Goal: Task Accomplishment & Management: Manage account settings

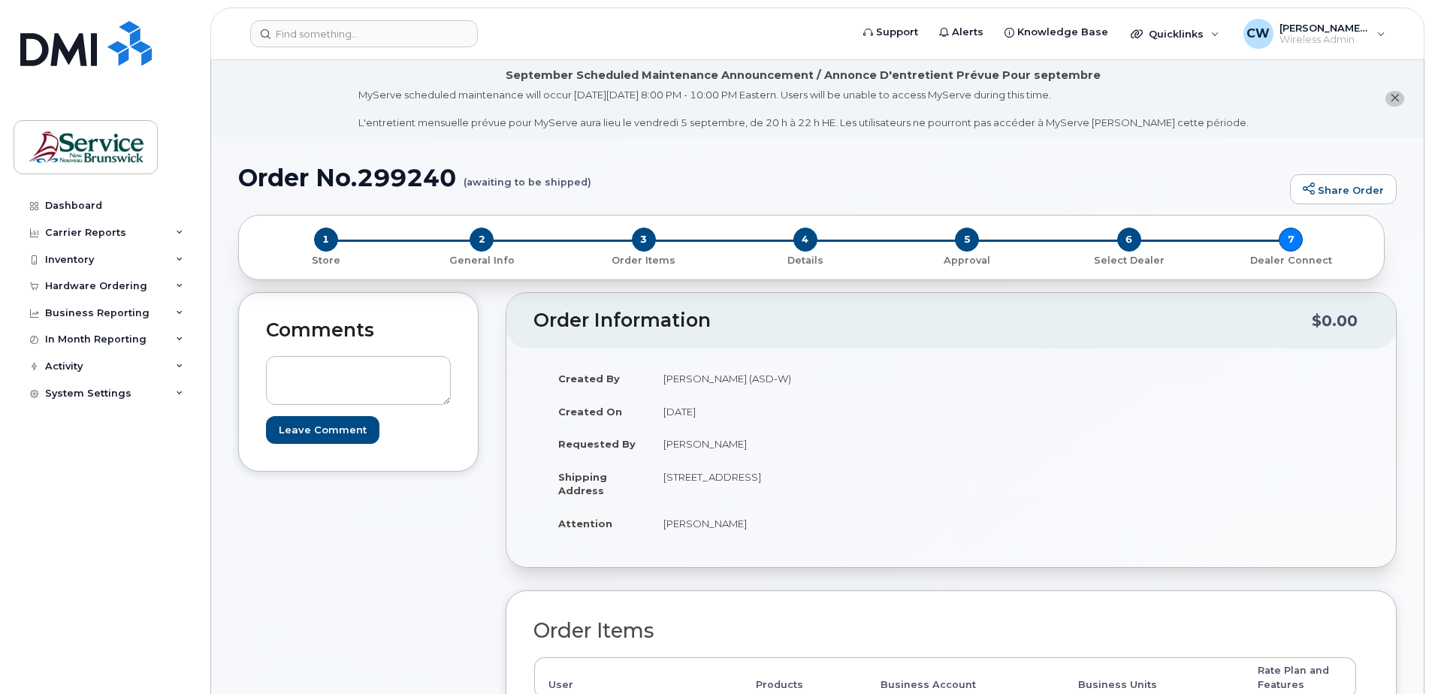
click at [323, 631] on div "Comments Leave Comment" at bounding box center [358, 694] width 240 height 805
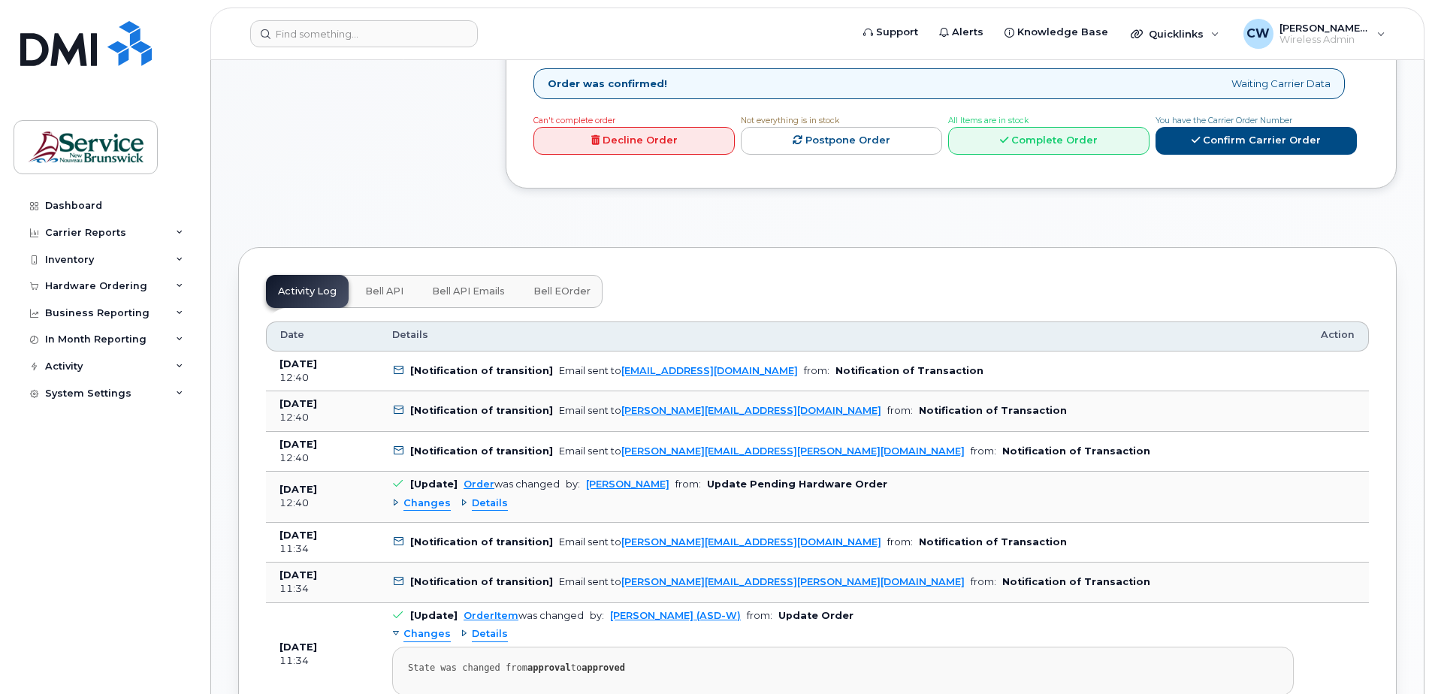
scroll to position [902, 0]
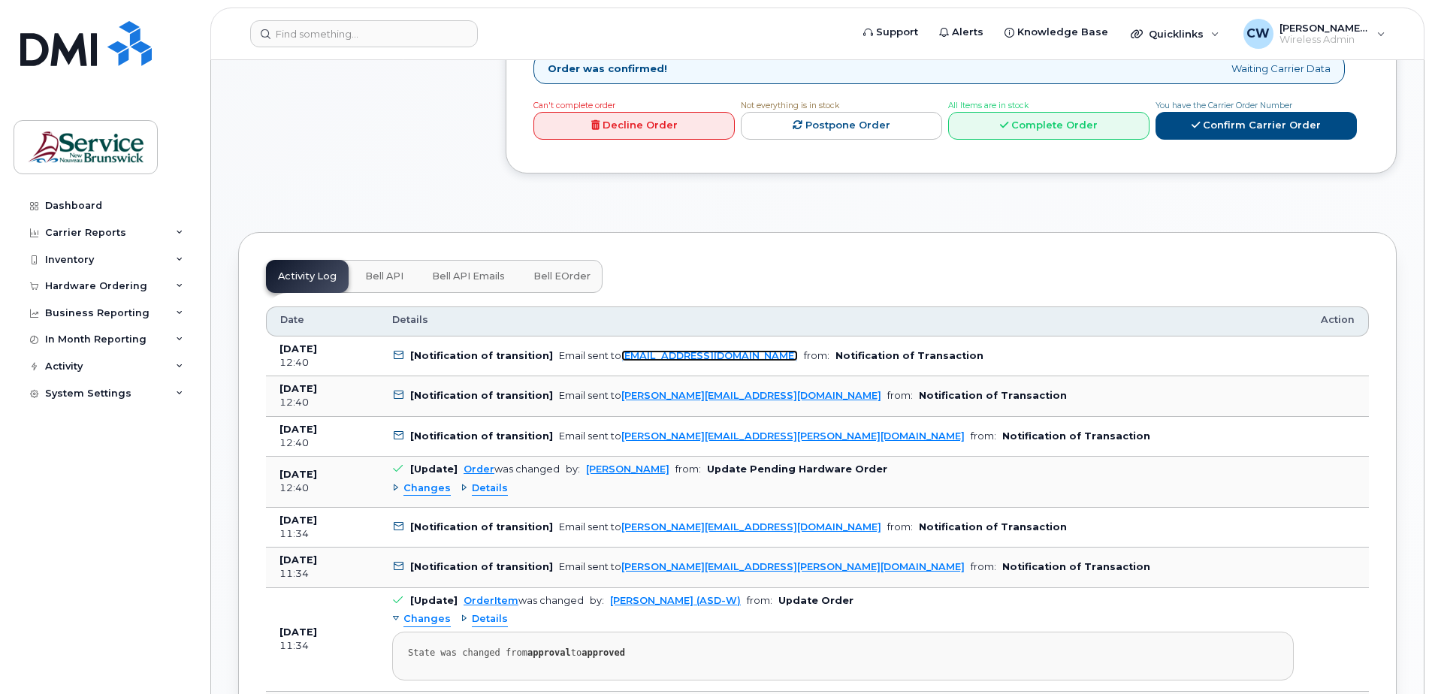
click at [681, 350] on link "kadams@dminc.com" at bounding box center [709, 355] width 177 height 11
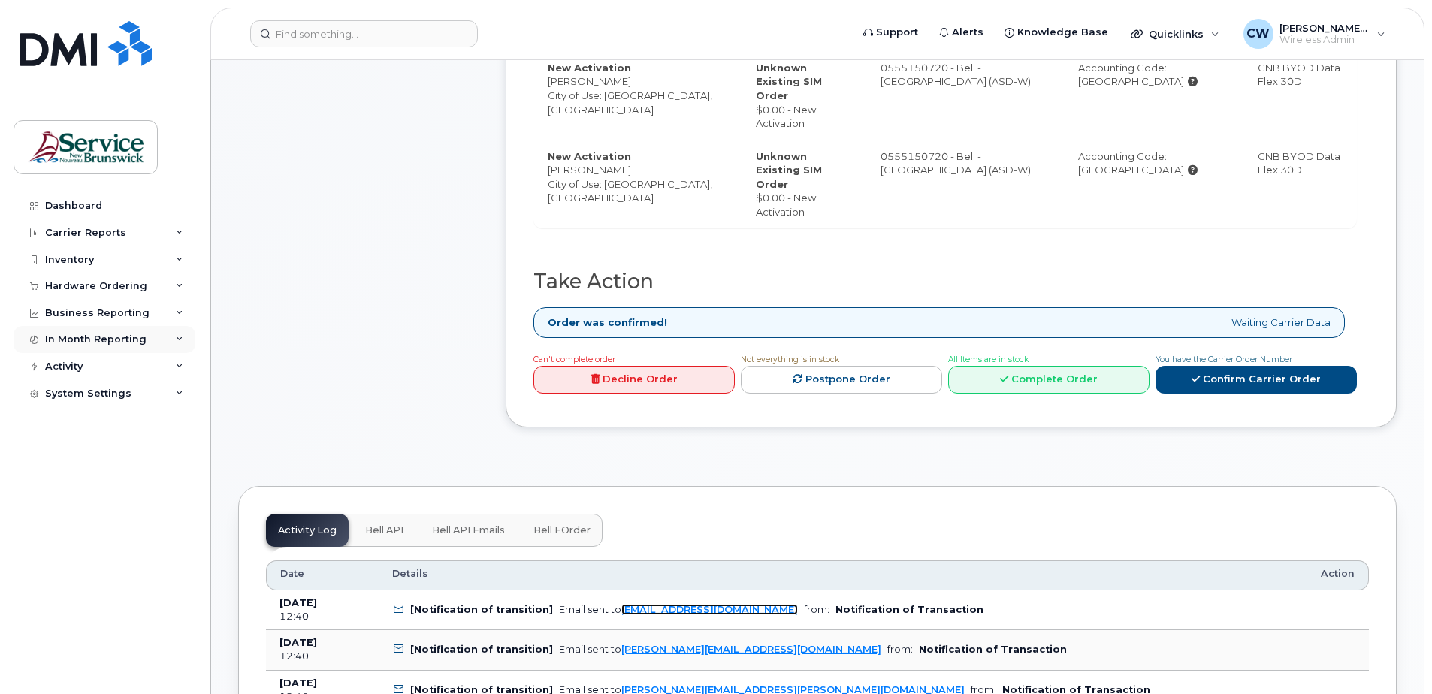
scroll to position [601, 0]
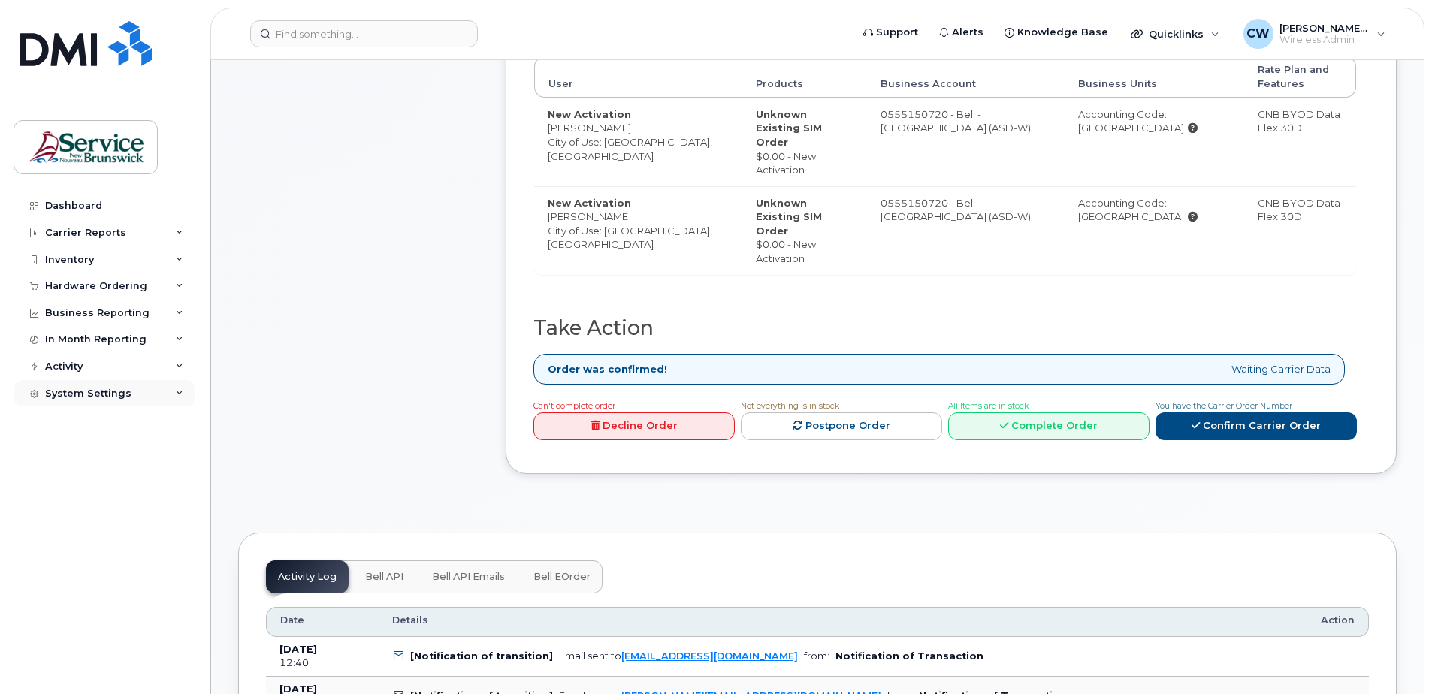
click at [132, 391] on div "System Settings" at bounding box center [105, 393] width 182 height 27
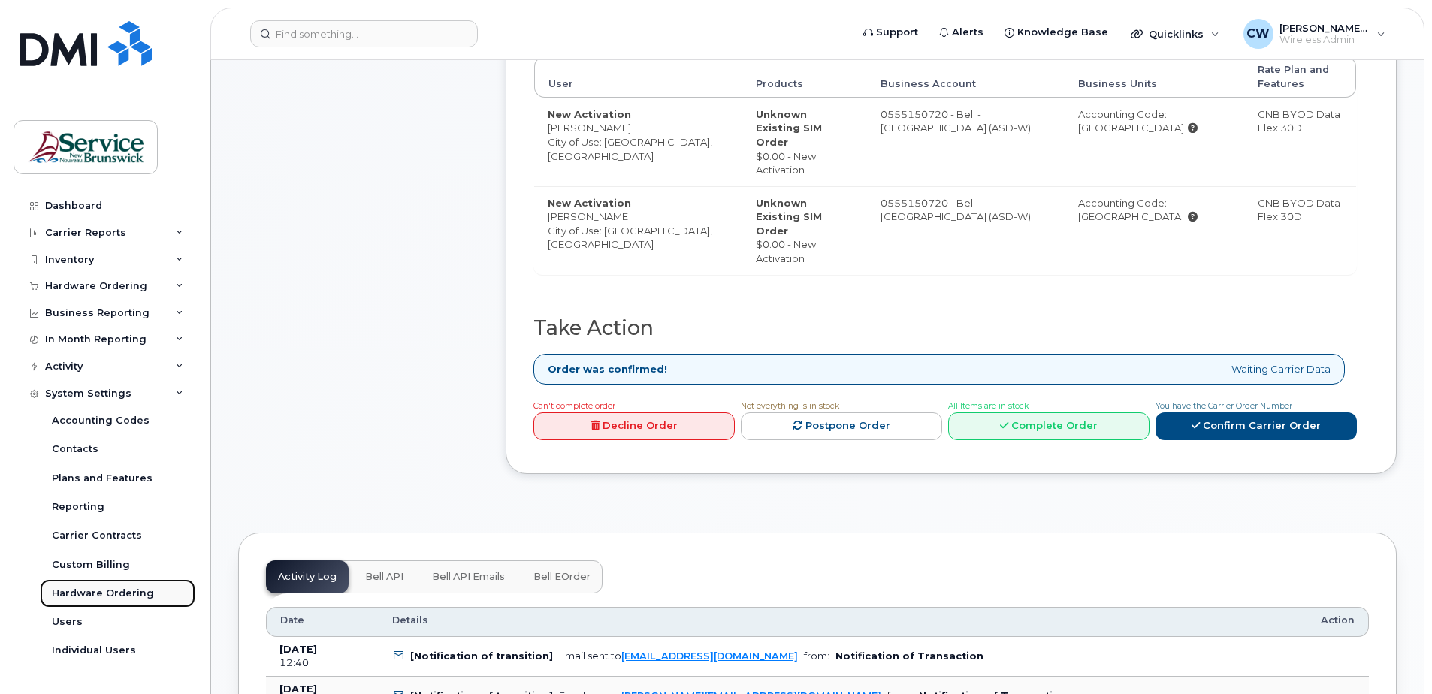
click at [122, 588] on div "Hardware Ordering" at bounding box center [103, 594] width 102 height 14
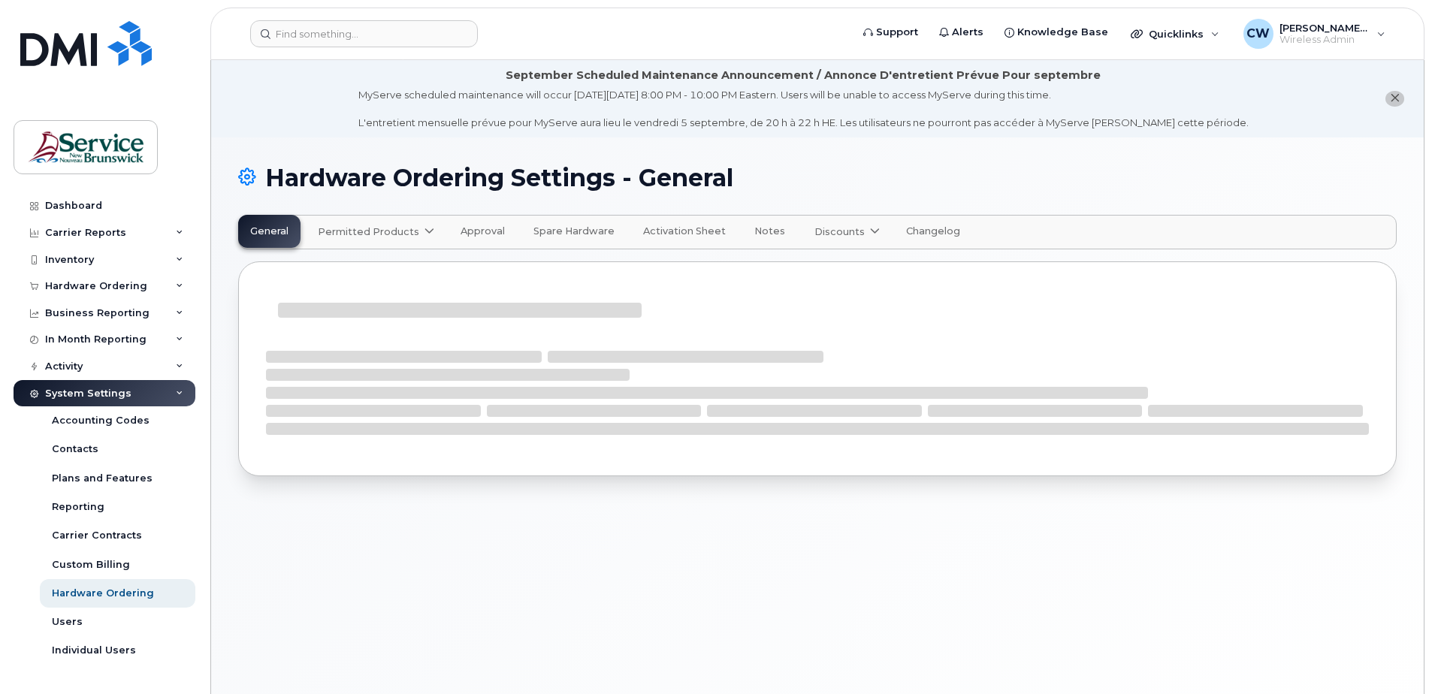
select select "admins"
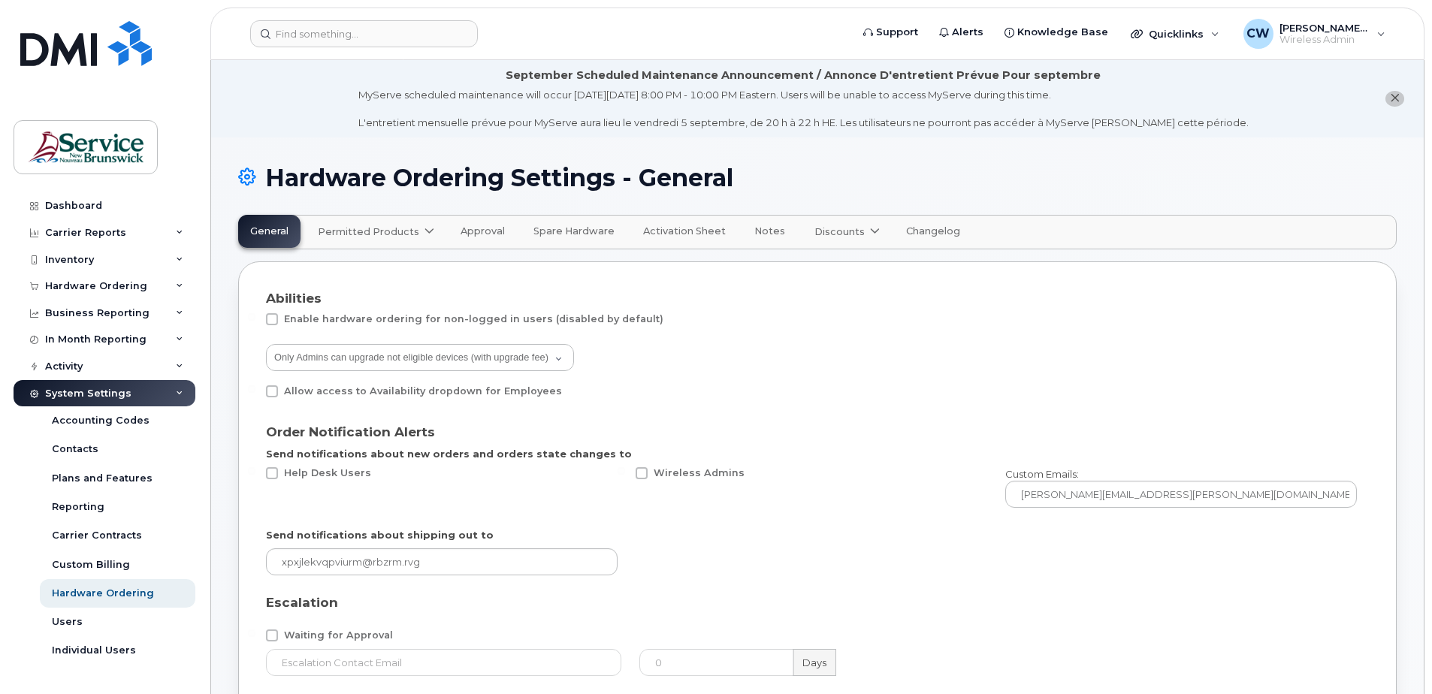
click at [274, 317] on span at bounding box center [272, 319] width 12 height 12
click at [256, 317] on input "Enable hardware ordering for non-logged in users (disabled by default)" at bounding box center [252, 317] width 8 height 8
checkbox input "true"
click at [489, 226] on span "Approval" at bounding box center [483, 231] width 44 height 12
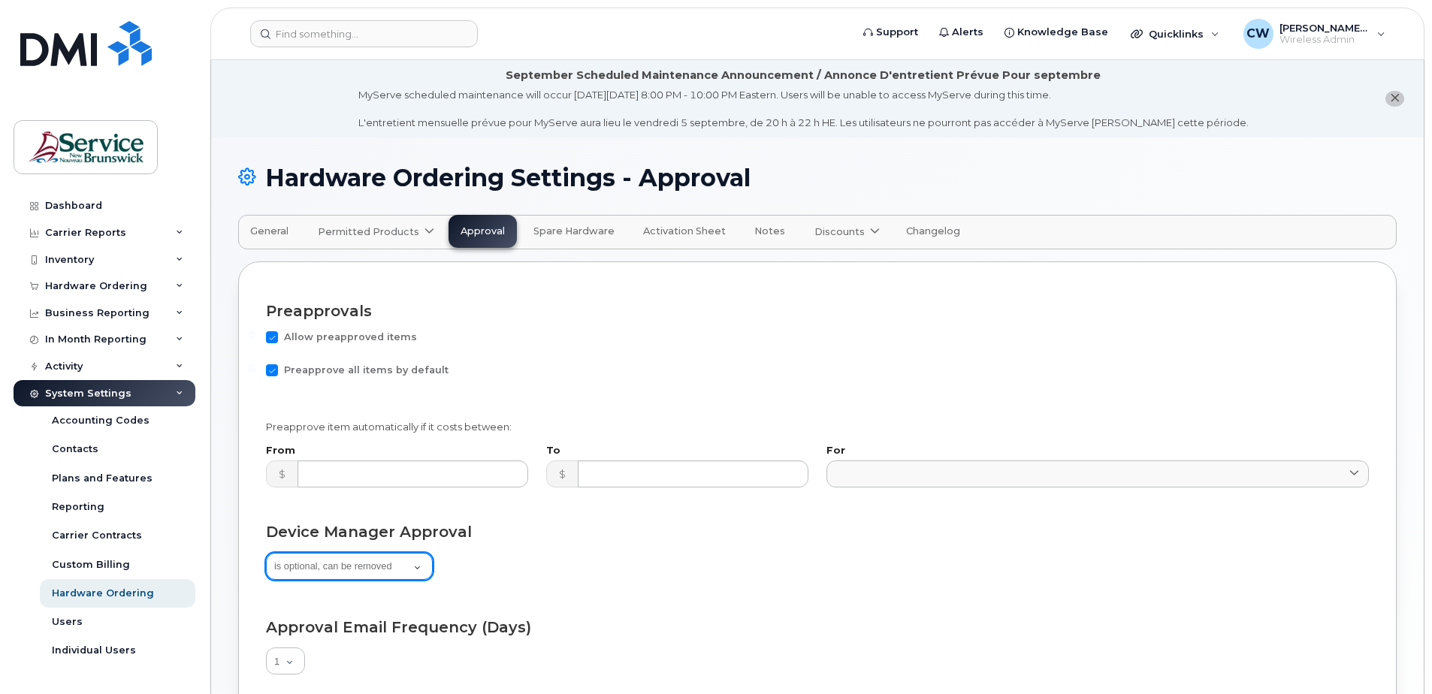
click at [417, 564] on select "is not required is optional, can be removed is mandatory, can't be removed" at bounding box center [349, 566] width 167 height 27
click at [609, 576] on div "is not required is optional, can be removed is mandatory, can't be removed" at bounding box center [817, 568] width 1103 height 30
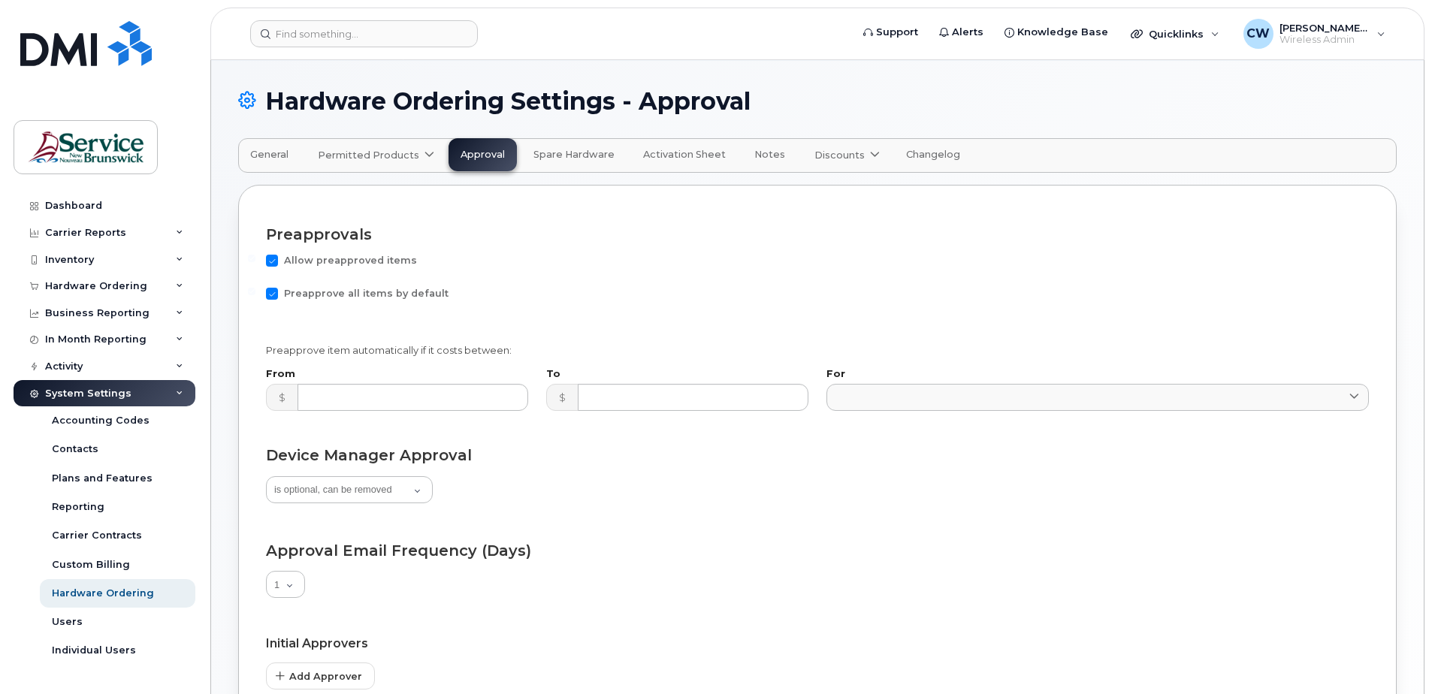
scroll to position [75, 0]
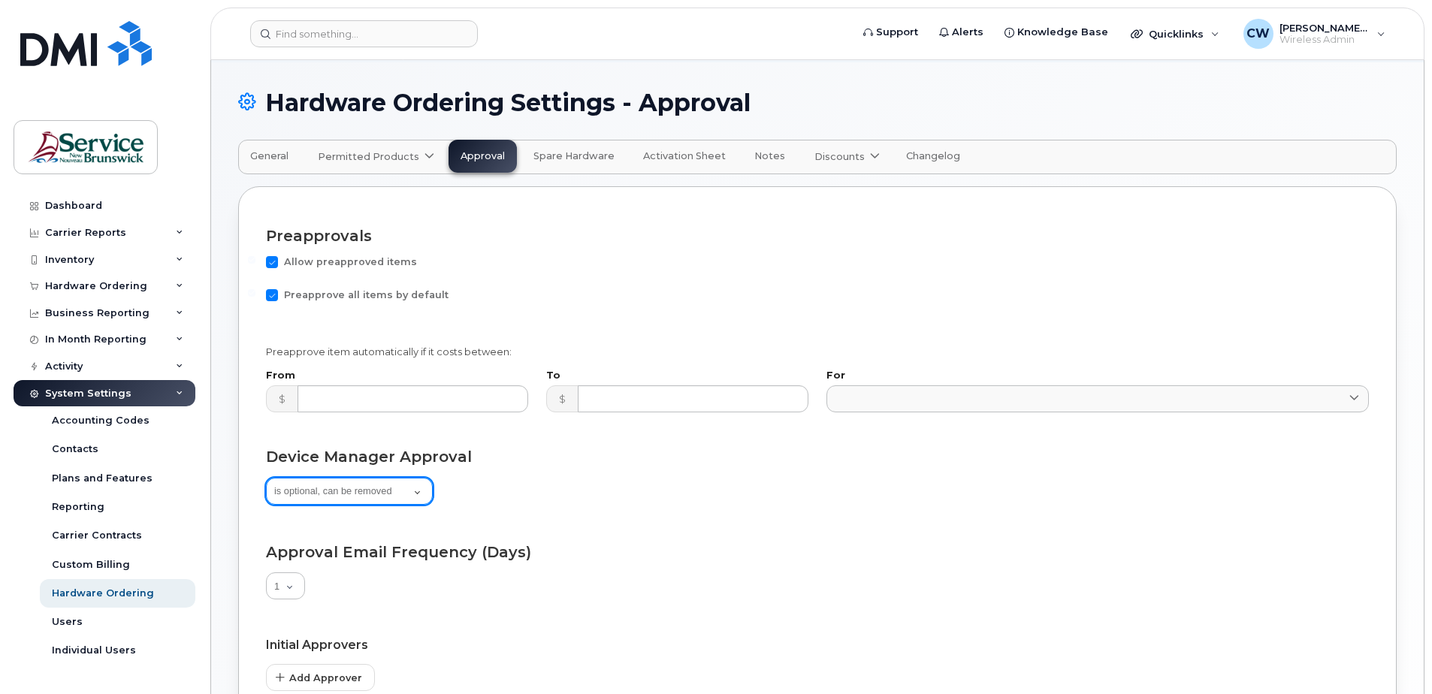
click at [417, 488] on select "is not required is optional, can be removed is mandatory, can't be removed" at bounding box center [349, 491] width 167 height 27
select select "disabled"
click at [266, 478] on select "is not required is optional, can be removed is mandatory, can't be removed" at bounding box center [349, 491] width 167 height 27
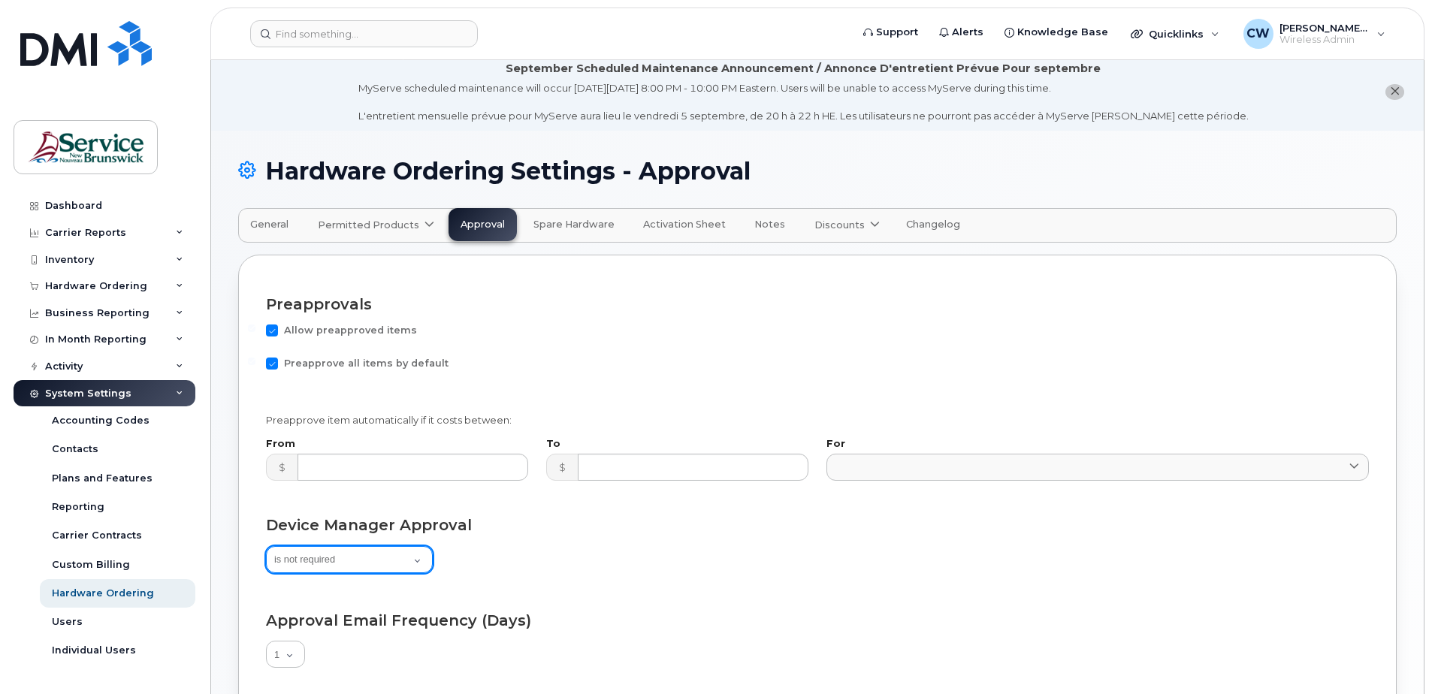
scroll to position [0, 0]
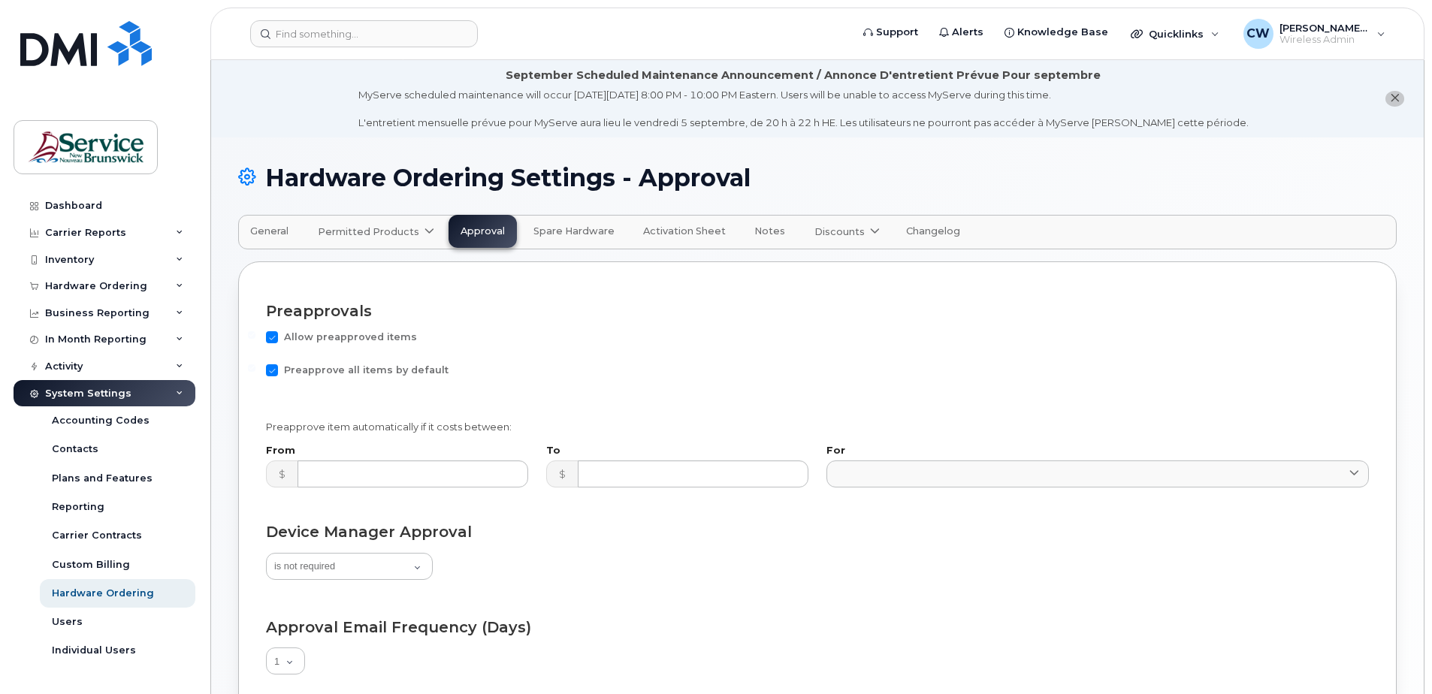
click at [580, 233] on span "Spare Hardware" at bounding box center [574, 231] width 81 height 12
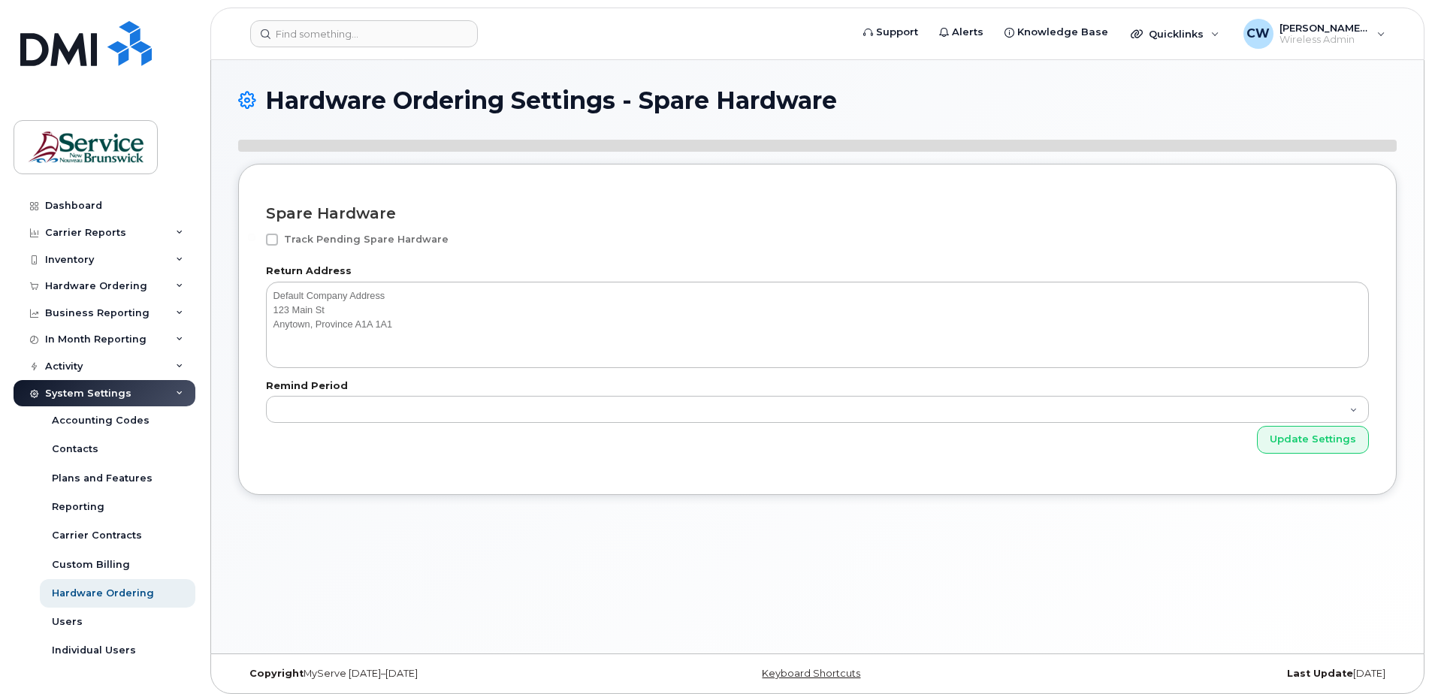
select select"]
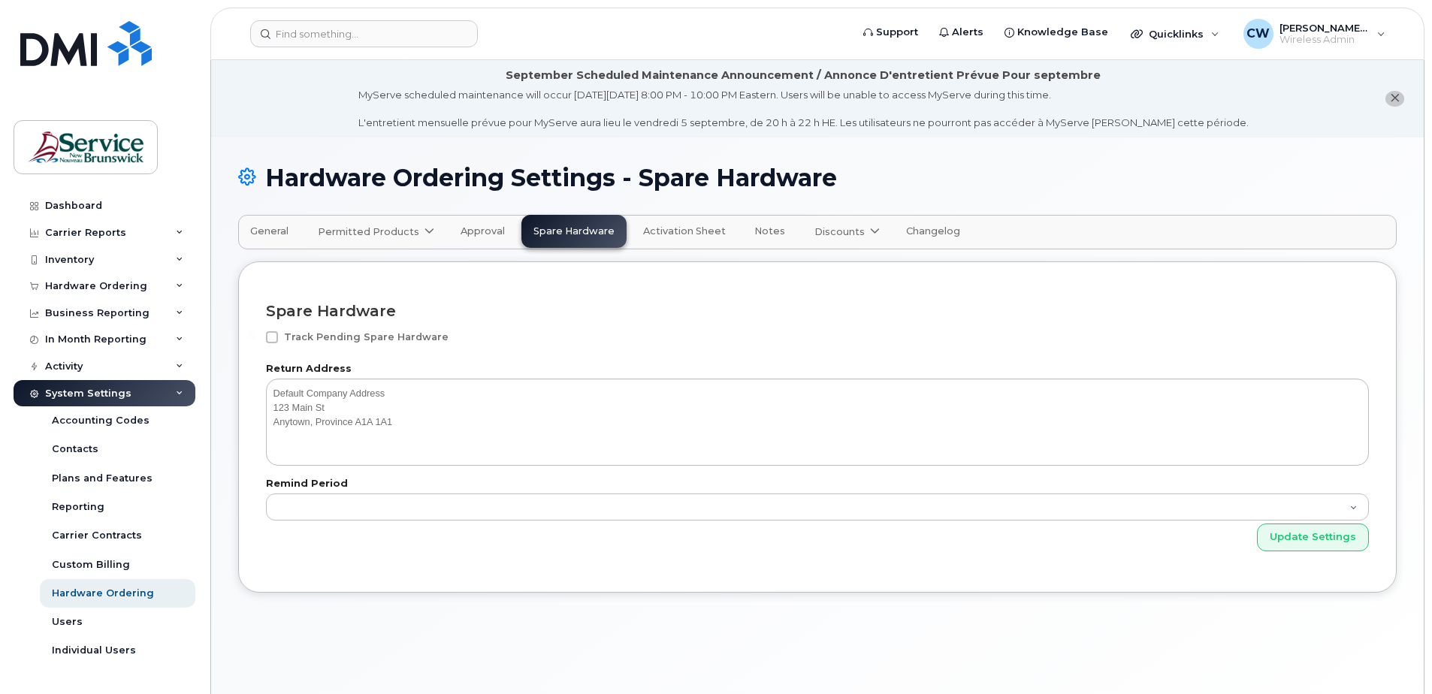
click at [667, 237] on button "Activation Sheet" at bounding box center [684, 231] width 107 height 33
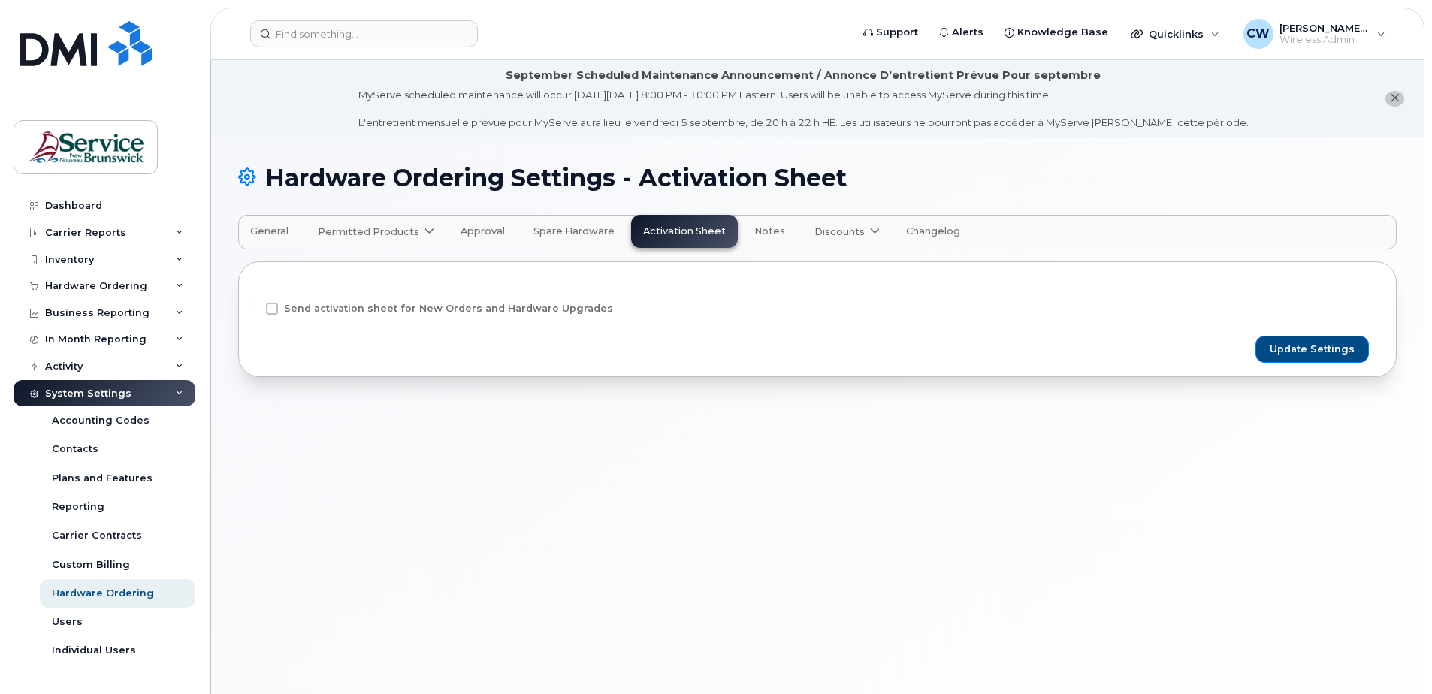
click at [482, 231] on span "Approval" at bounding box center [483, 231] width 44 height 12
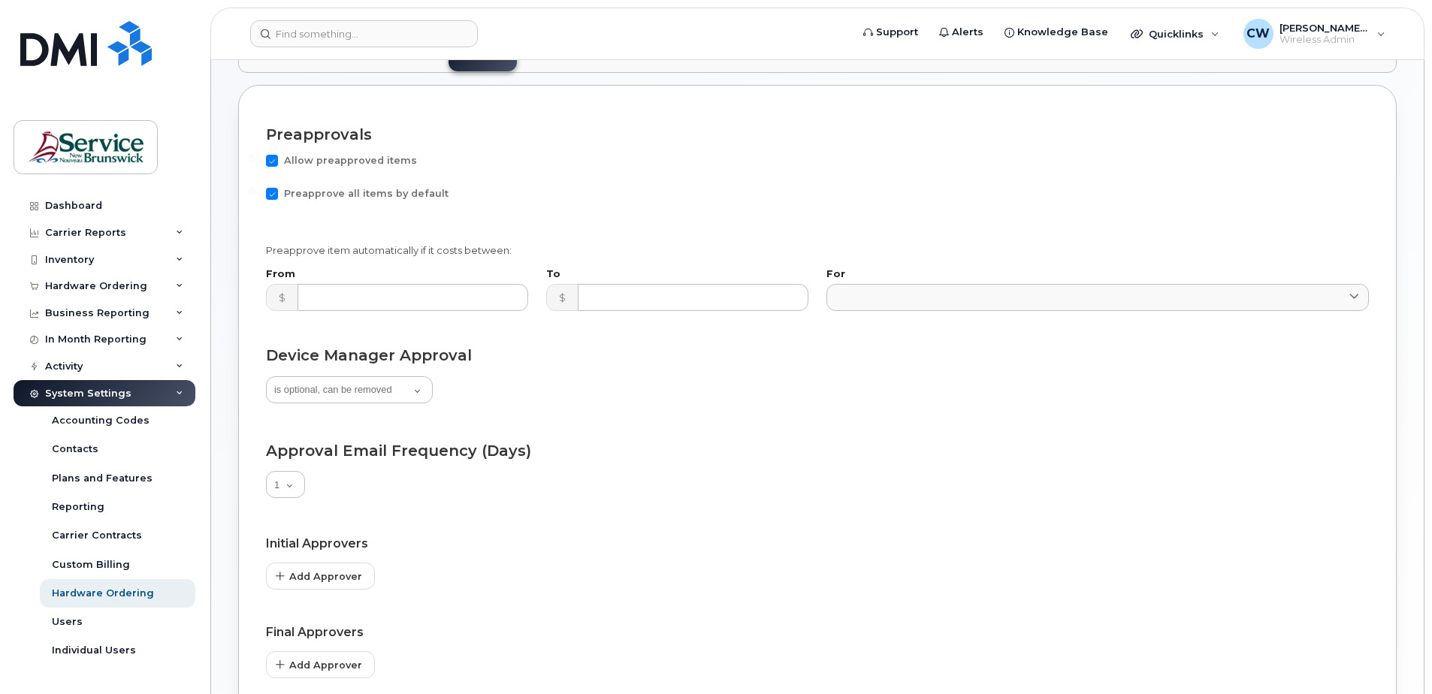
scroll to position [349, 0]
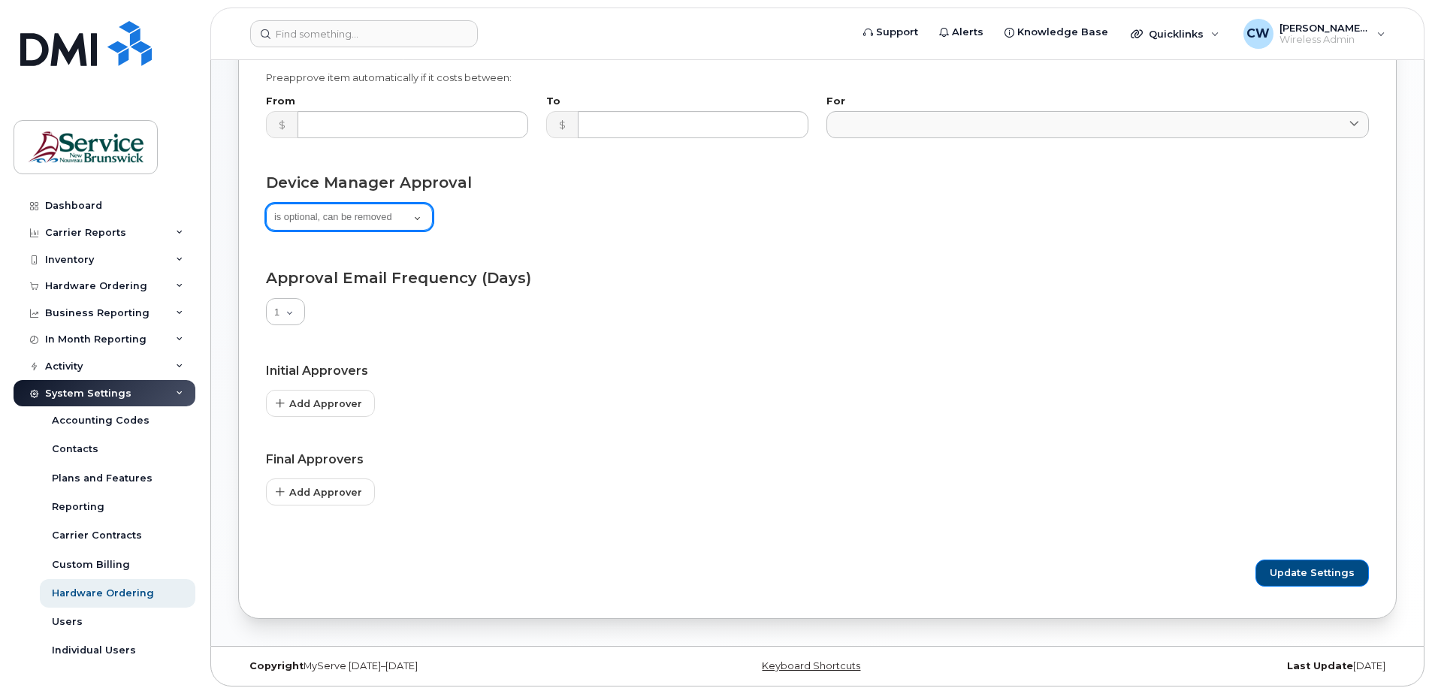
click at [417, 215] on select "is not required is optional, can be removed is mandatory, can't be removed" at bounding box center [349, 217] width 167 height 27
select select "disabled"
click at [266, 204] on select "is not required is optional, can be removed is mandatory, can't be removed" at bounding box center [349, 217] width 167 height 27
click at [1319, 574] on span "Update Settings" at bounding box center [1312, 574] width 85 height 14
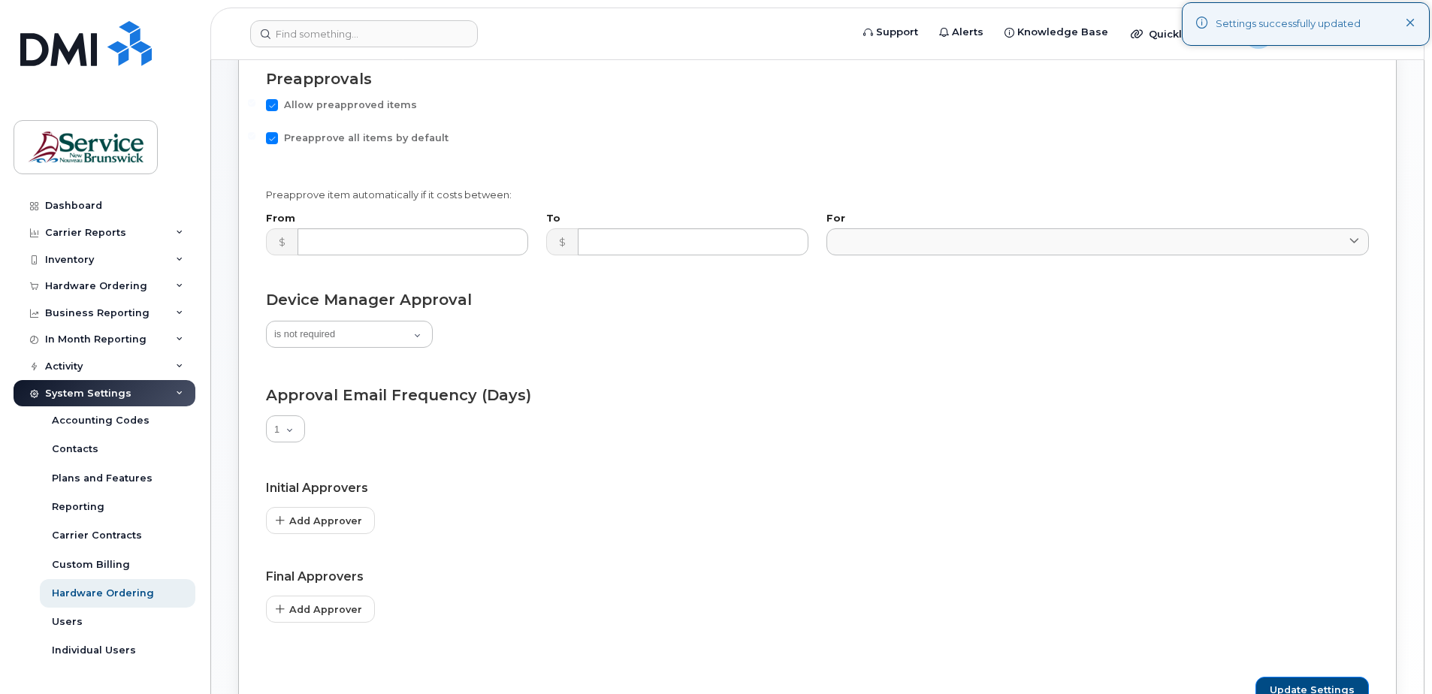
scroll to position [0, 0]
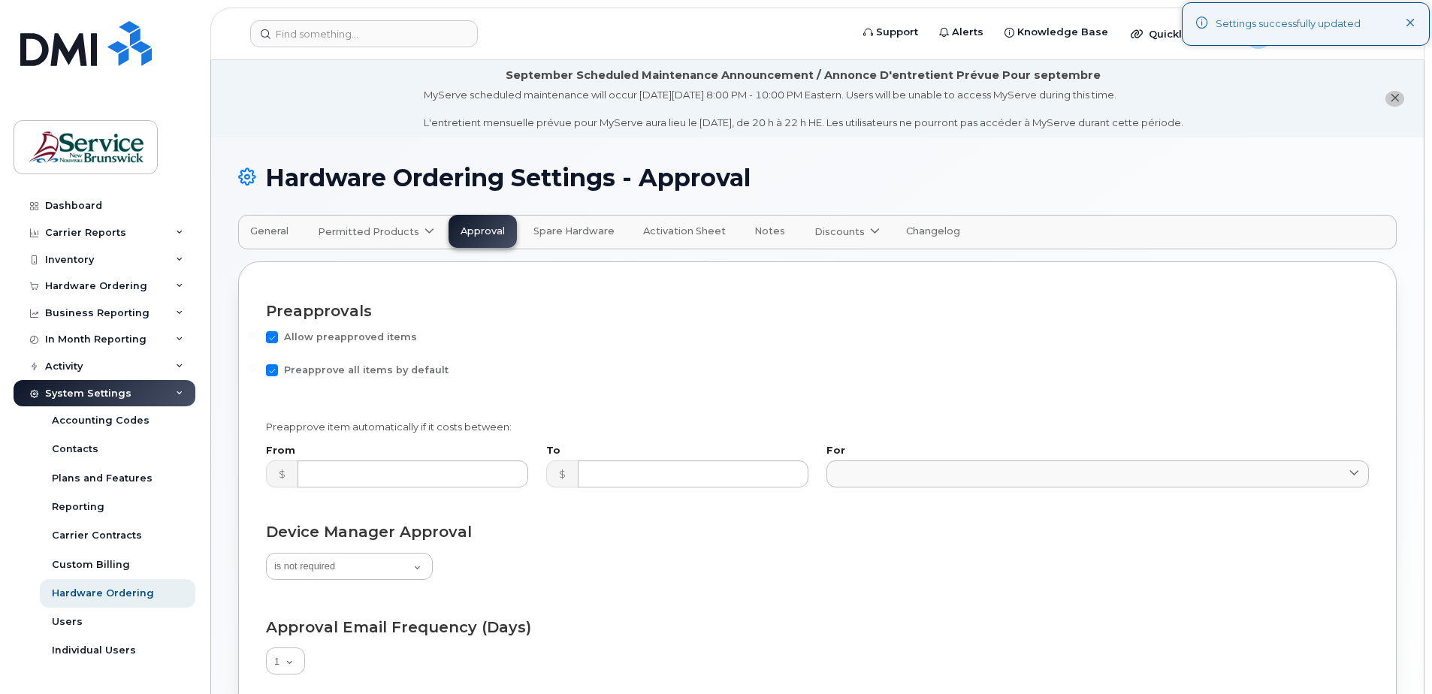
click at [370, 227] on span "Permitted Products" at bounding box center [368, 232] width 101 height 14
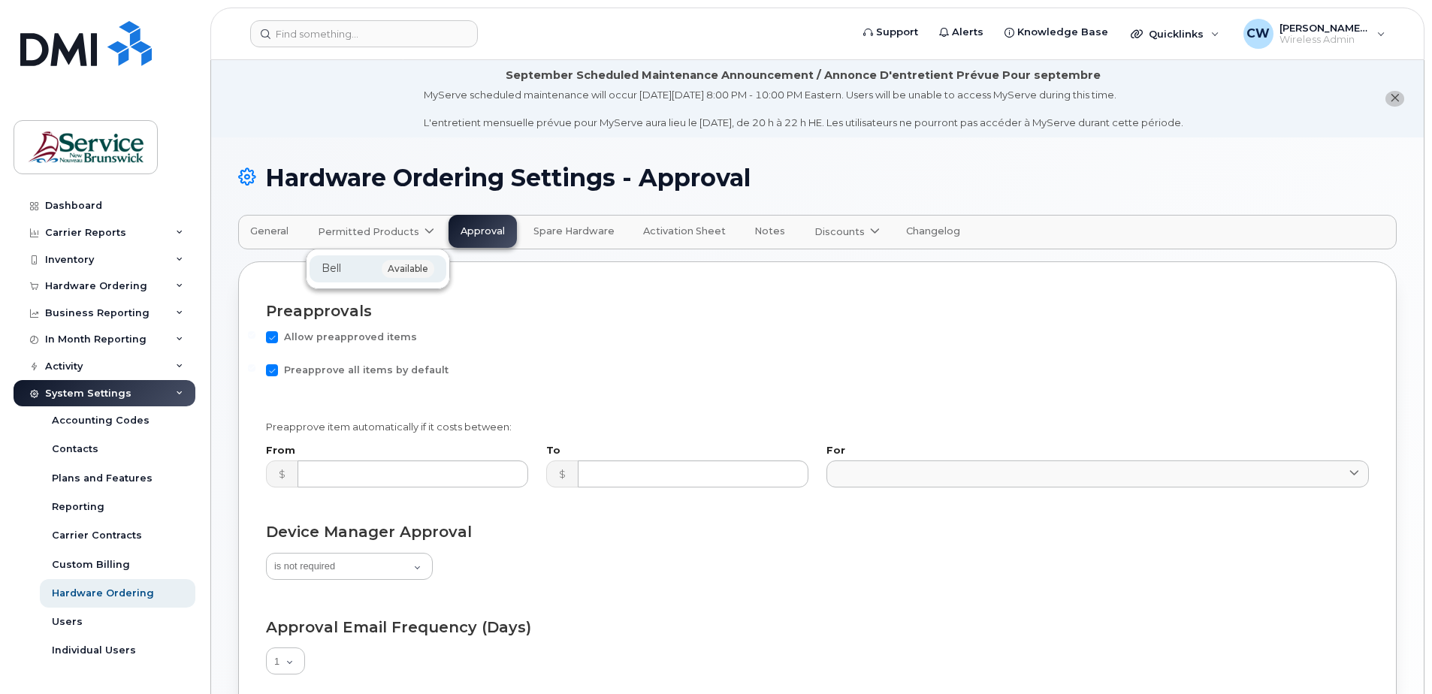
click at [398, 265] on span "available" at bounding box center [408, 269] width 53 height 18
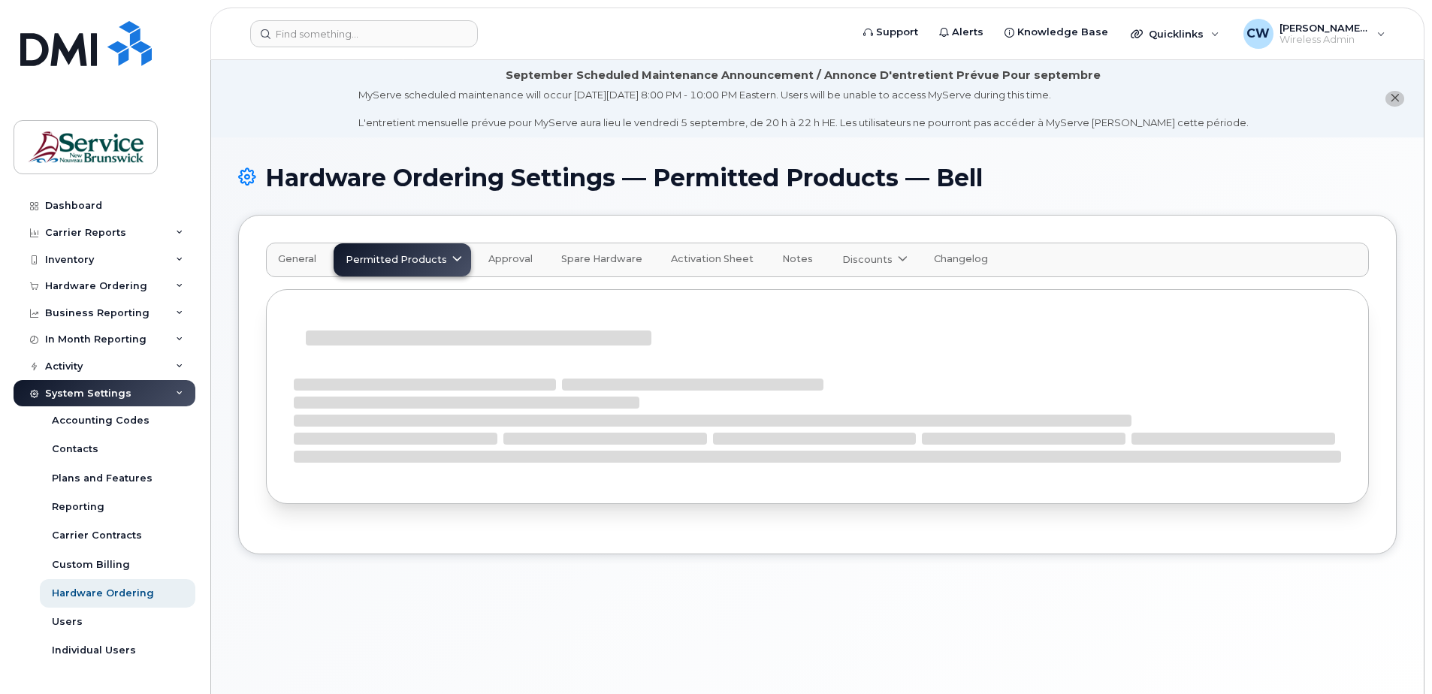
scroll to position [8, 0]
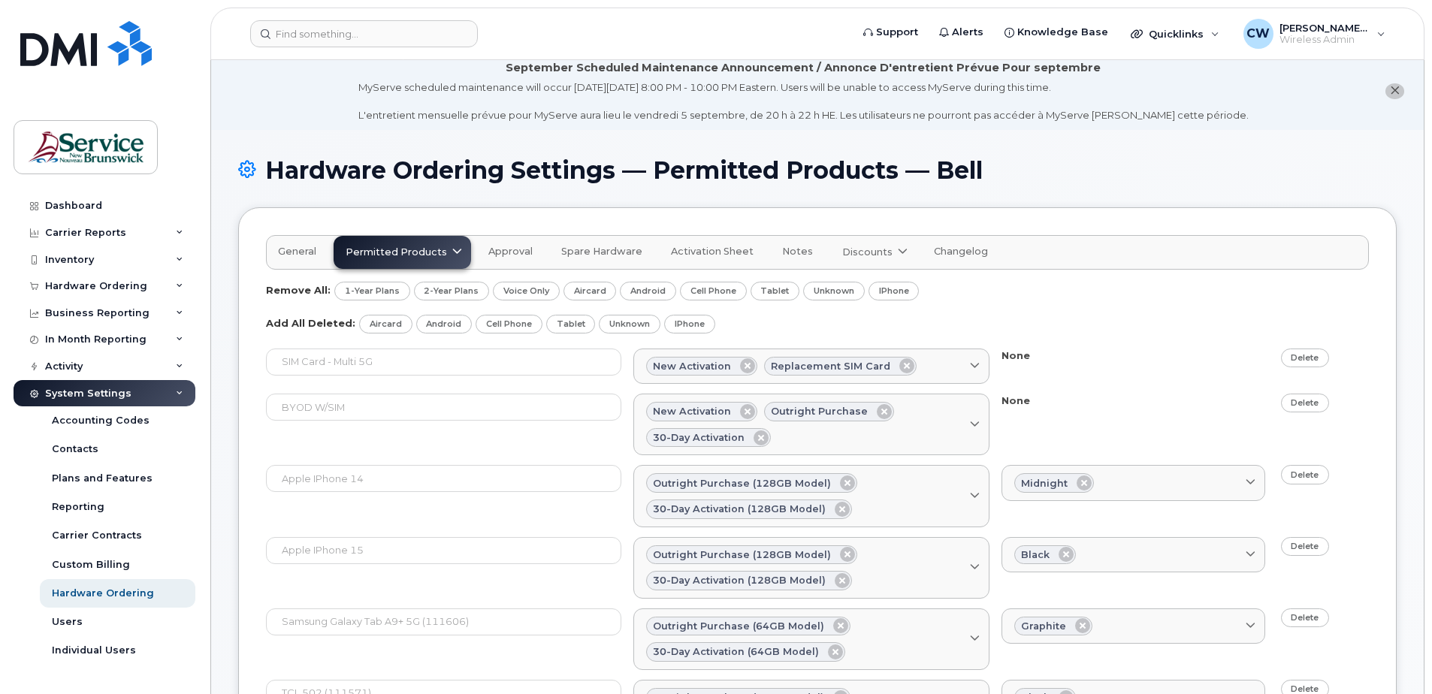
click at [295, 246] on span "General" at bounding box center [297, 252] width 38 height 12
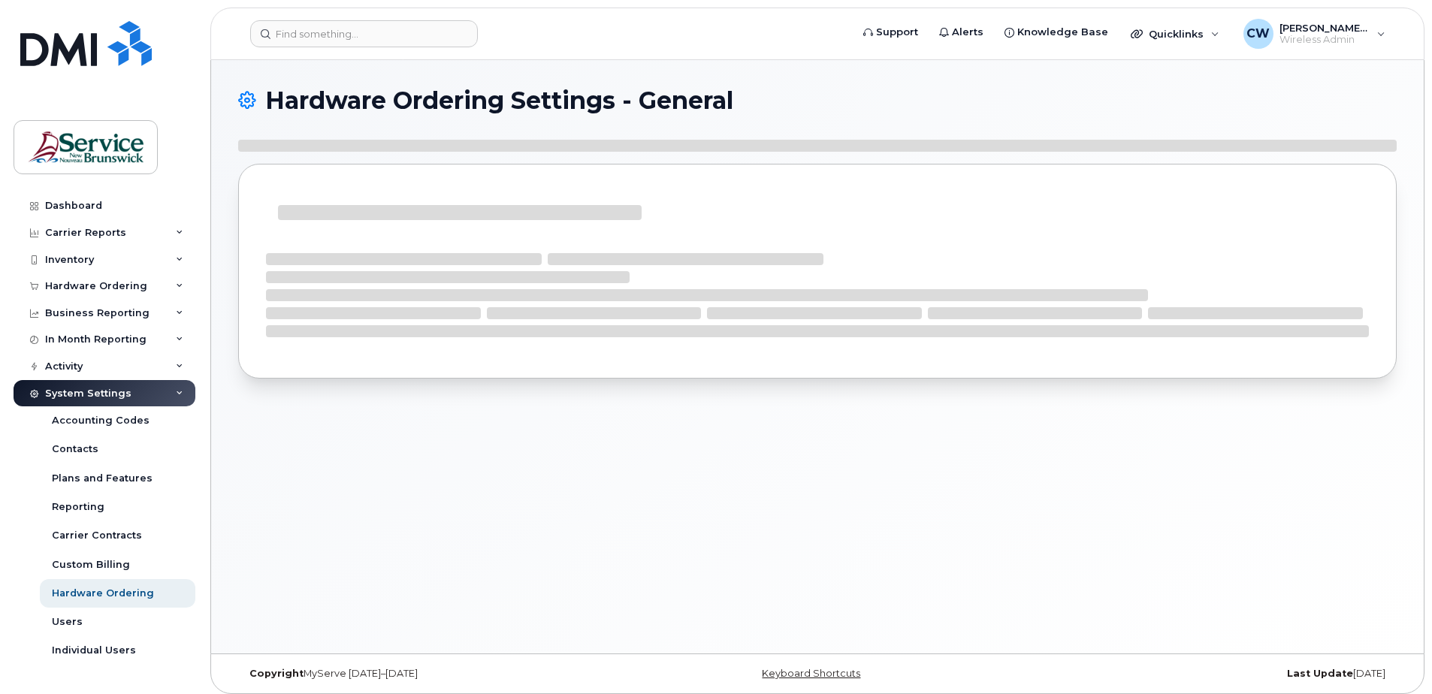
select select "admins"
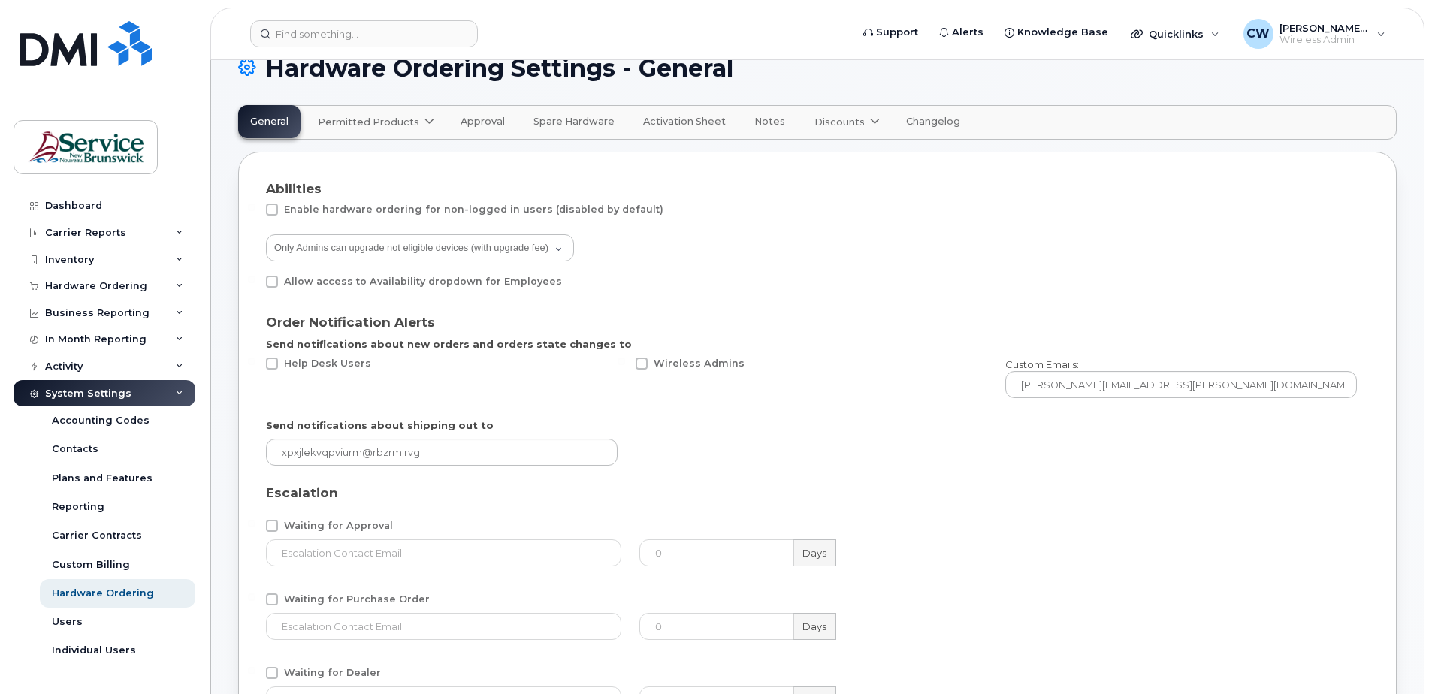
scroll to position [75, 0]
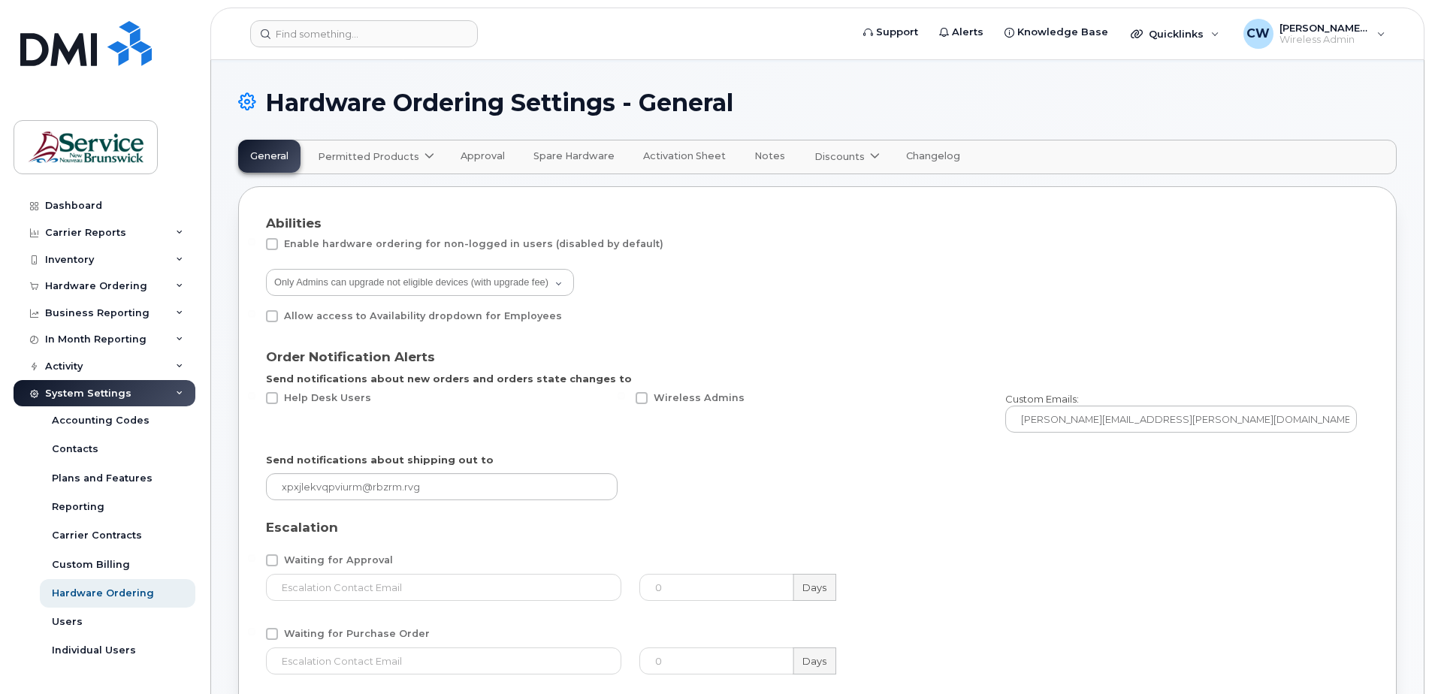
click at [157, 680] on div "Dashboard Carrier Reports Monthly Billing Data Daily Data Pooling Data Behavior…" at bounding box center [102, 347] width 204 height 694
click at [960, 650] on div "0 Days" at bounding box center [817, 661] width 355 height 39
